Goal: Obtain resource: Obtain resource

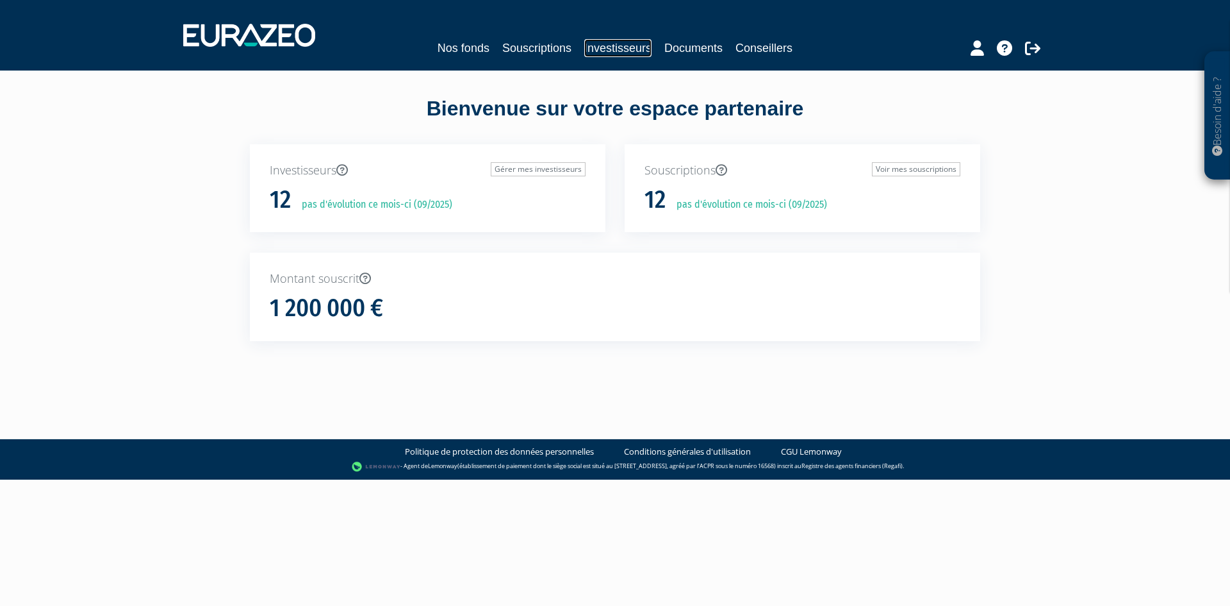
click at [593, 53] on link "Investisseurs" at bounding box center [617, 48] width 67 height 18
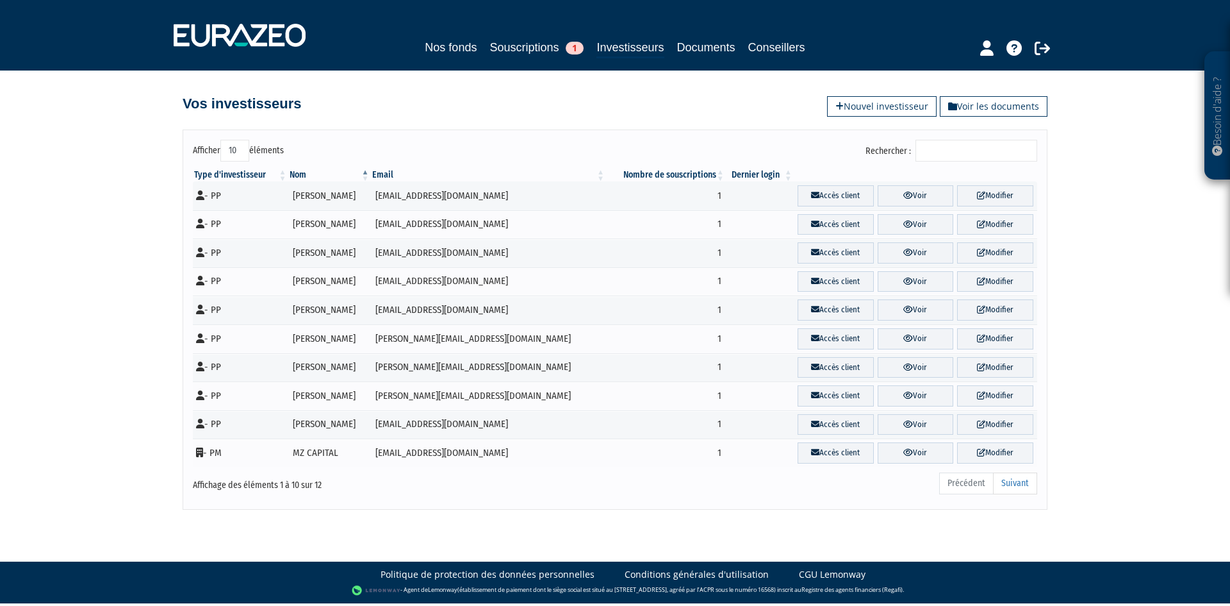
click at [955, 149] on input "Rechercher :" at bounding box center [977, 151] width 122 height 22
type input "o"
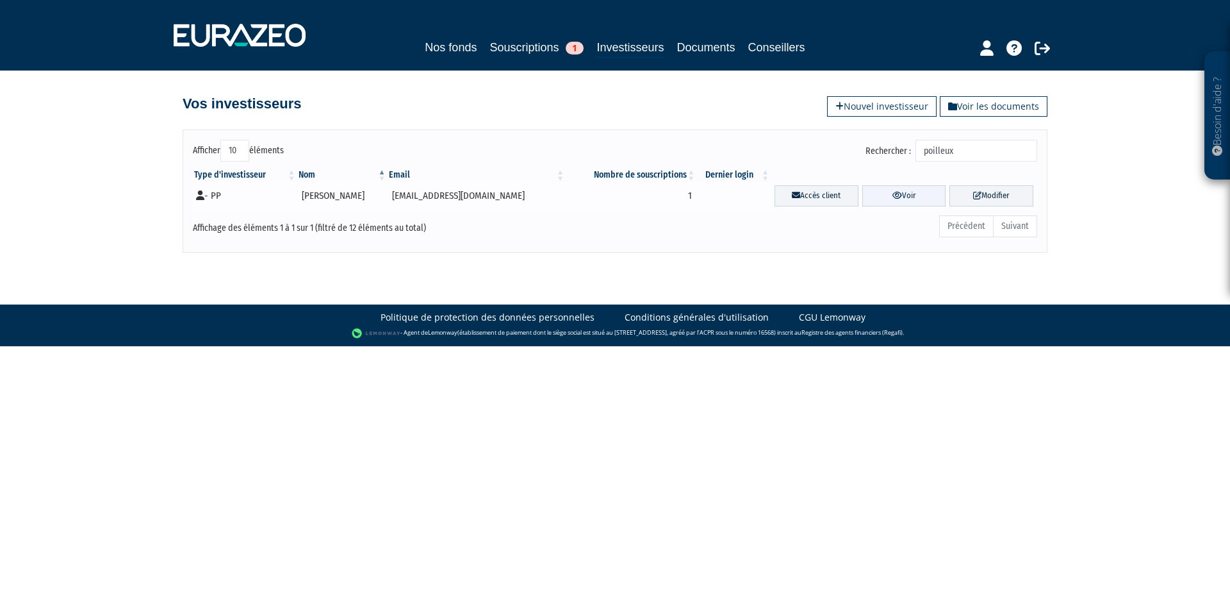
type input "poilleux"
click at [891, 192] on link "Voir" at bounding box center [904, 195] width 84 height 21
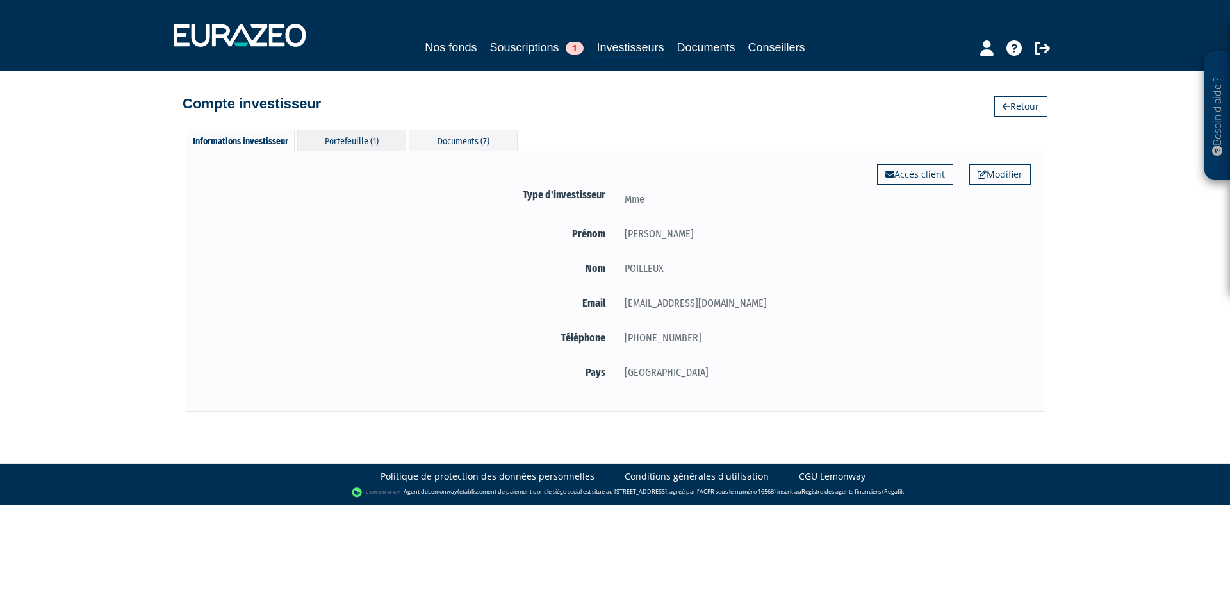
click at [354, 138] on div "Portefeuille (1)" at bounding box center [351, 139] width 109 height 21
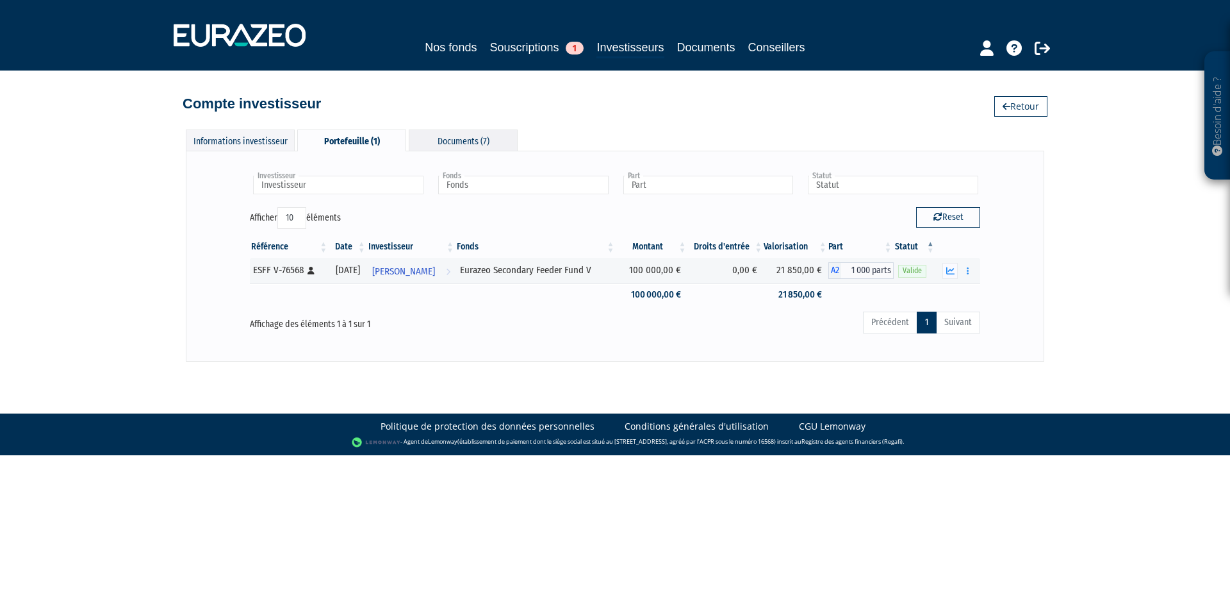
click at [454, 141] on div "Documents (7)" at bounding box center [463, 139] width 109 height 21
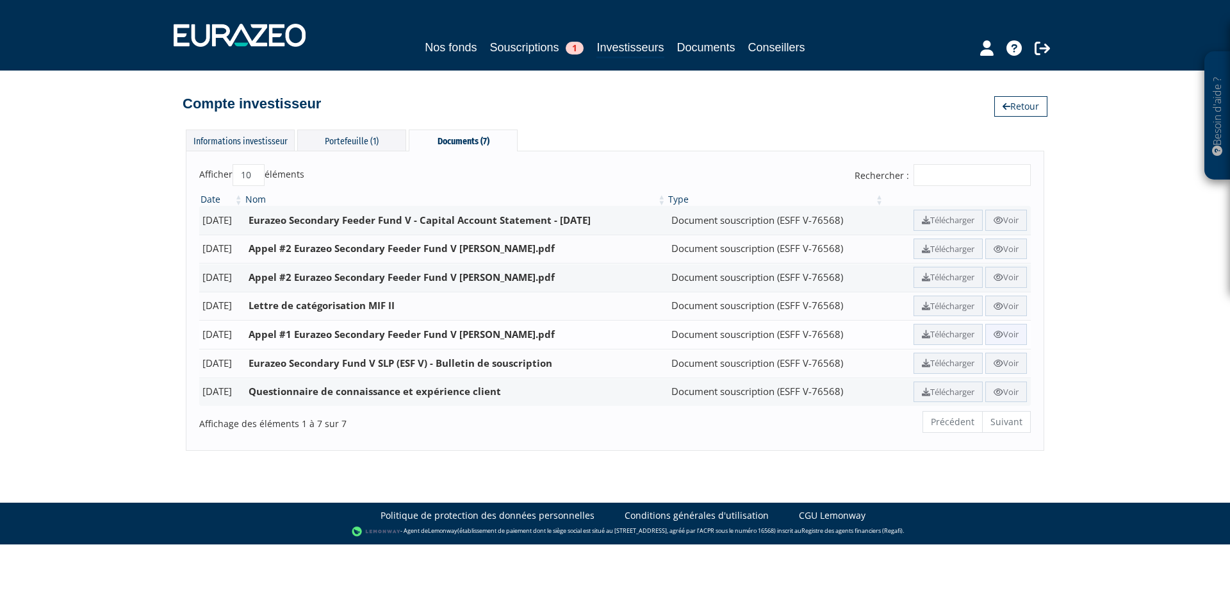
click at [1006, 332] on link "Voir" at bounding box center [1007, 334] width 42 height 21
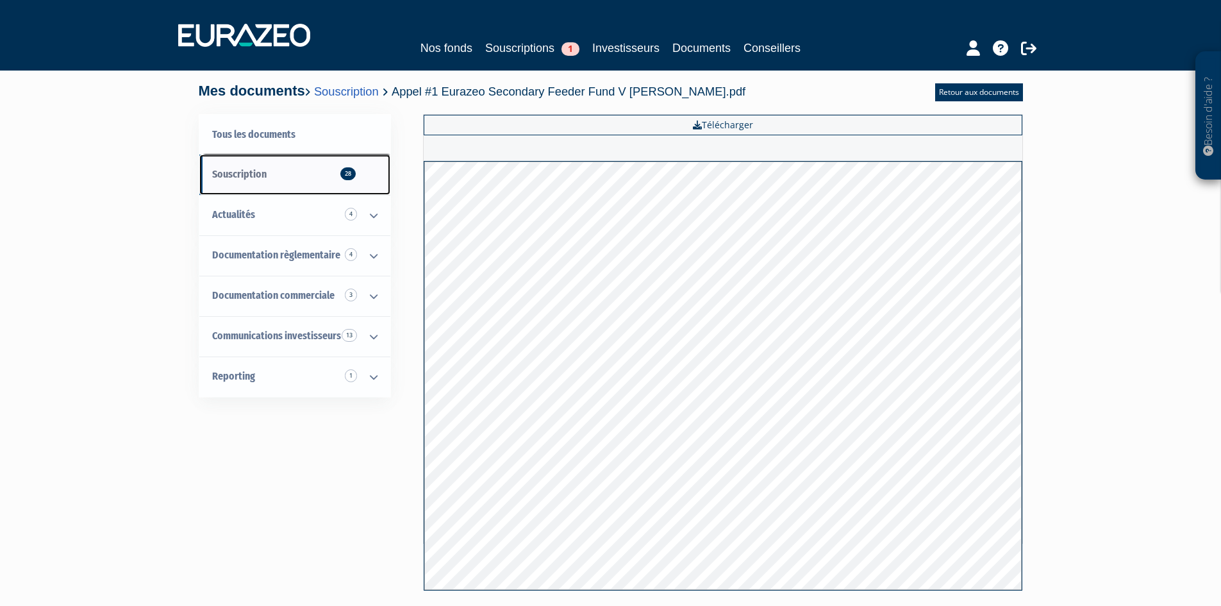
click at [264, 172] on span "Souscription 28" at bounding box center [239, 174] width 54 height 12
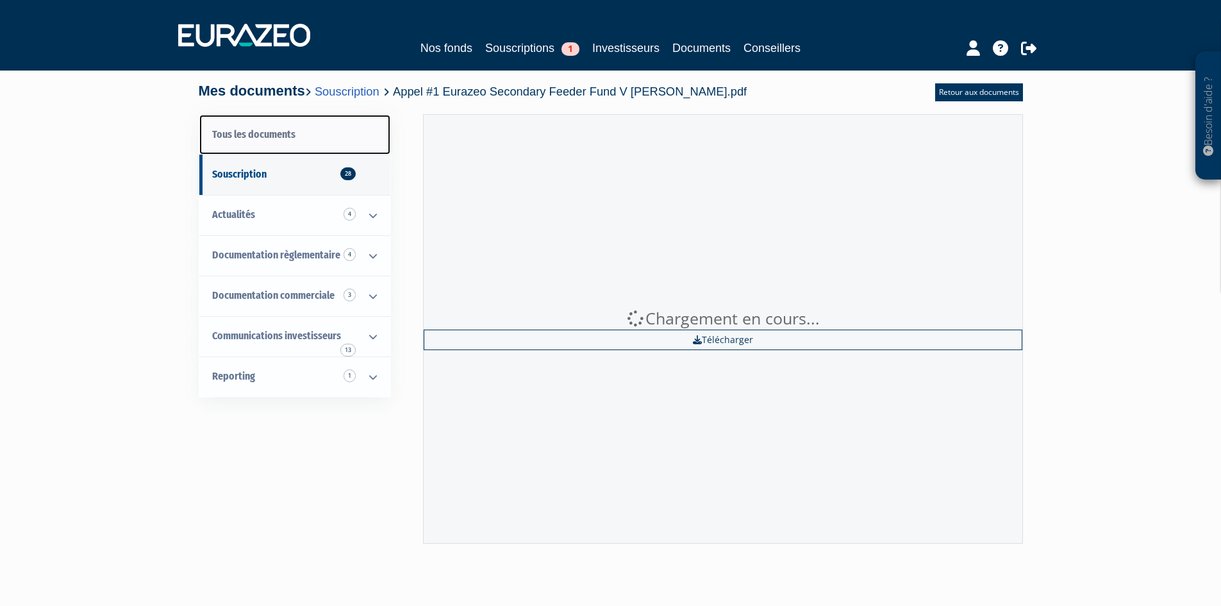
click at [279, 141] on link "Tous les documents" at bounding box center [294, 135] width 191 height 40
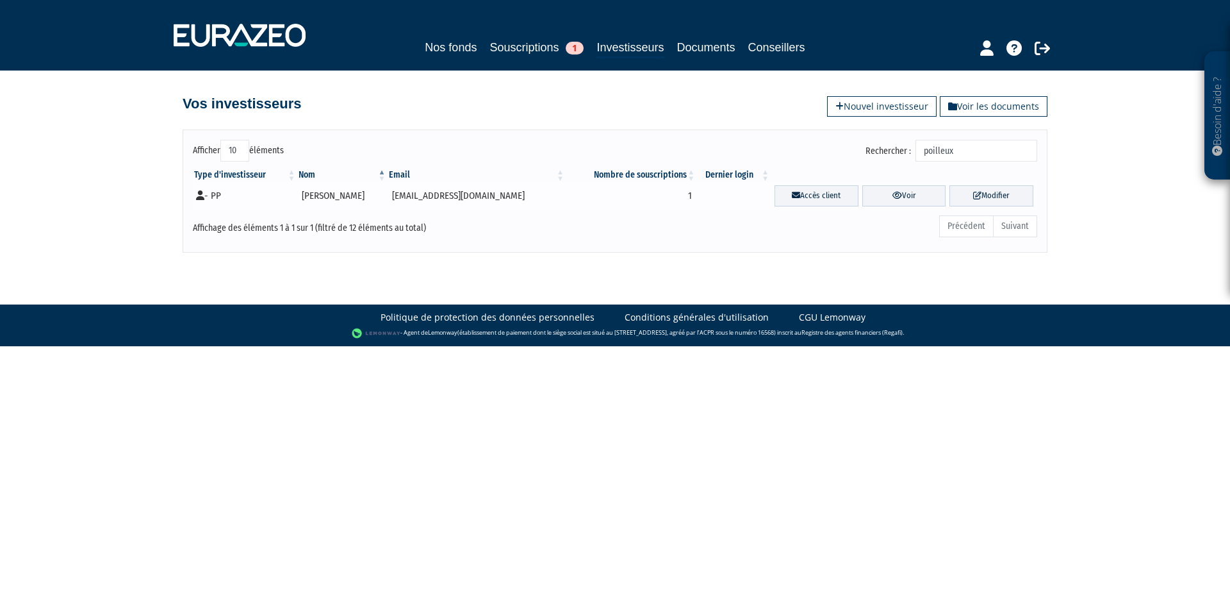
click at [899, 208] on td "Accès client Voir Modifier" at bounding box center [904, 195] width 267 height 29
click at [901, 203] on link "Voir" at bounding box center [904, 195] width 84 height 21
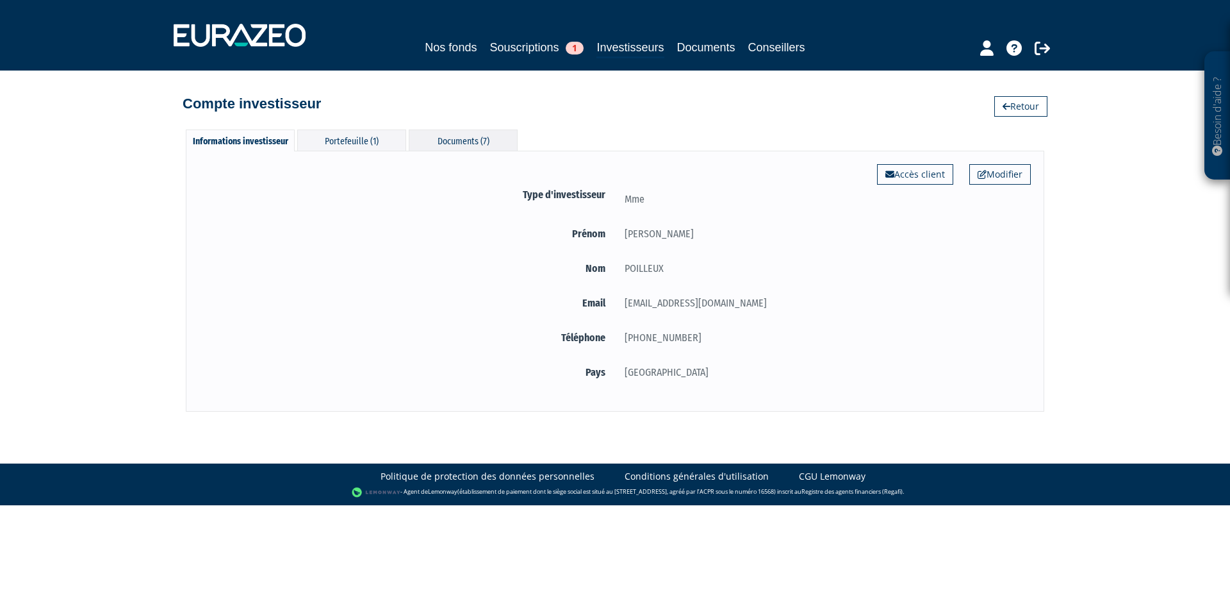
click at [433, 144] on div "Documents (7)" at bounding box center [463, 139] width 109 height 21
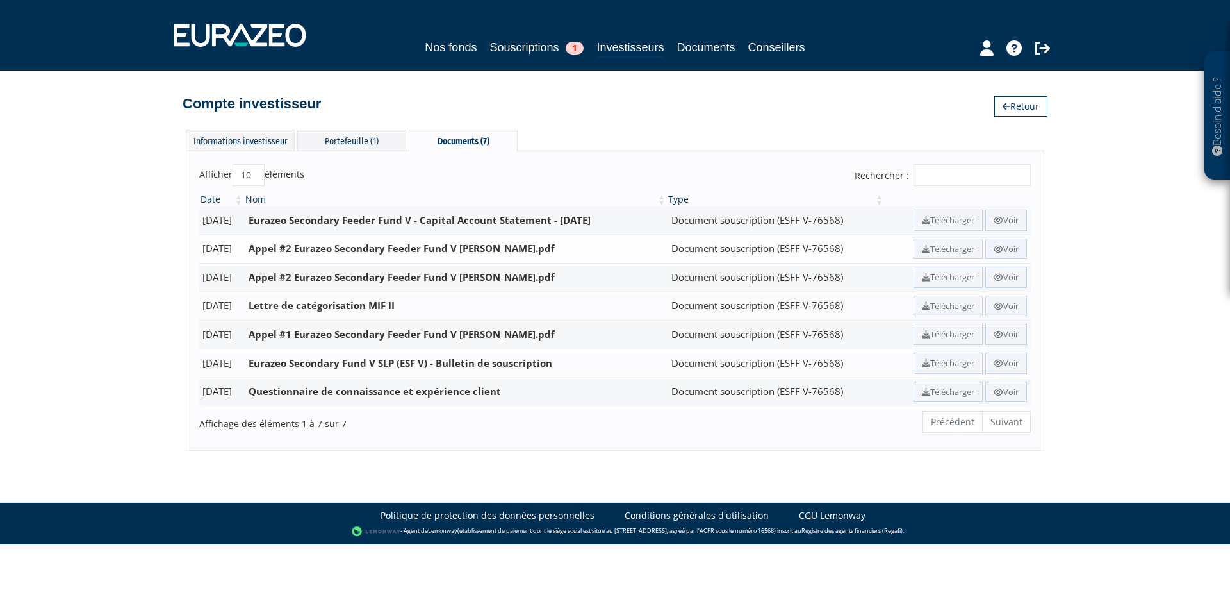
click at [996, 247] on icon at bounding box center [999, 249] width 10 height 8
click at [1007, 277] on link "Voir" at bounding box center [1007, 277] width 42 height 21
click at [1010, 247] on link "Voir" at bounding box center [1007, 248] width 42 height 21
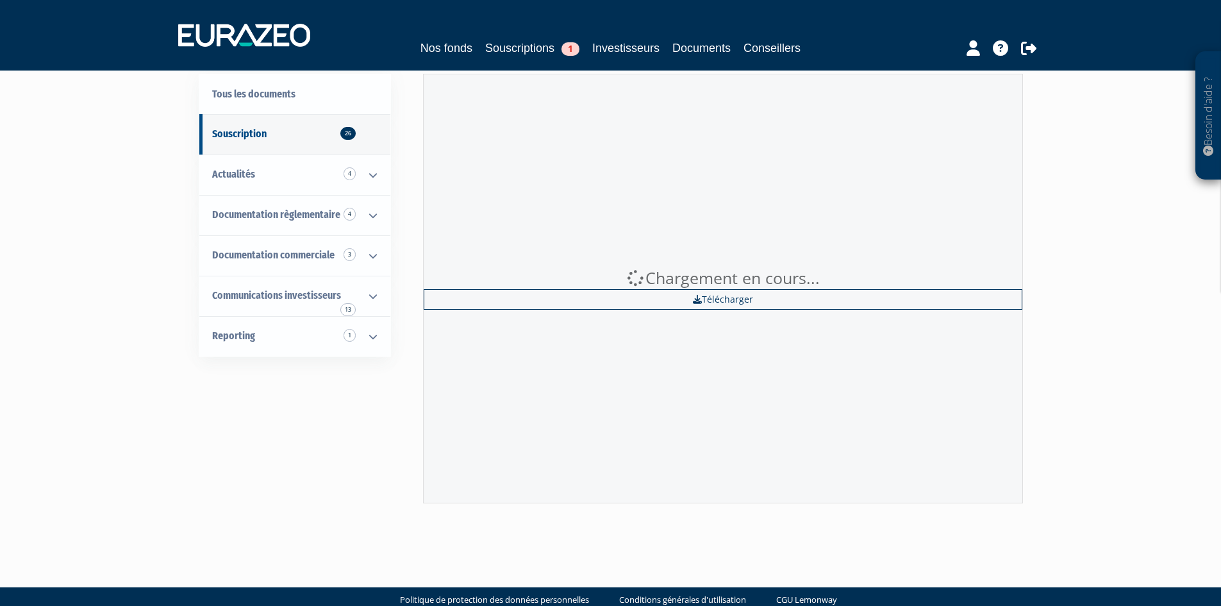
scroll to position [62, 0]
